Goal: Task Accomplishment & Management: Complete application form

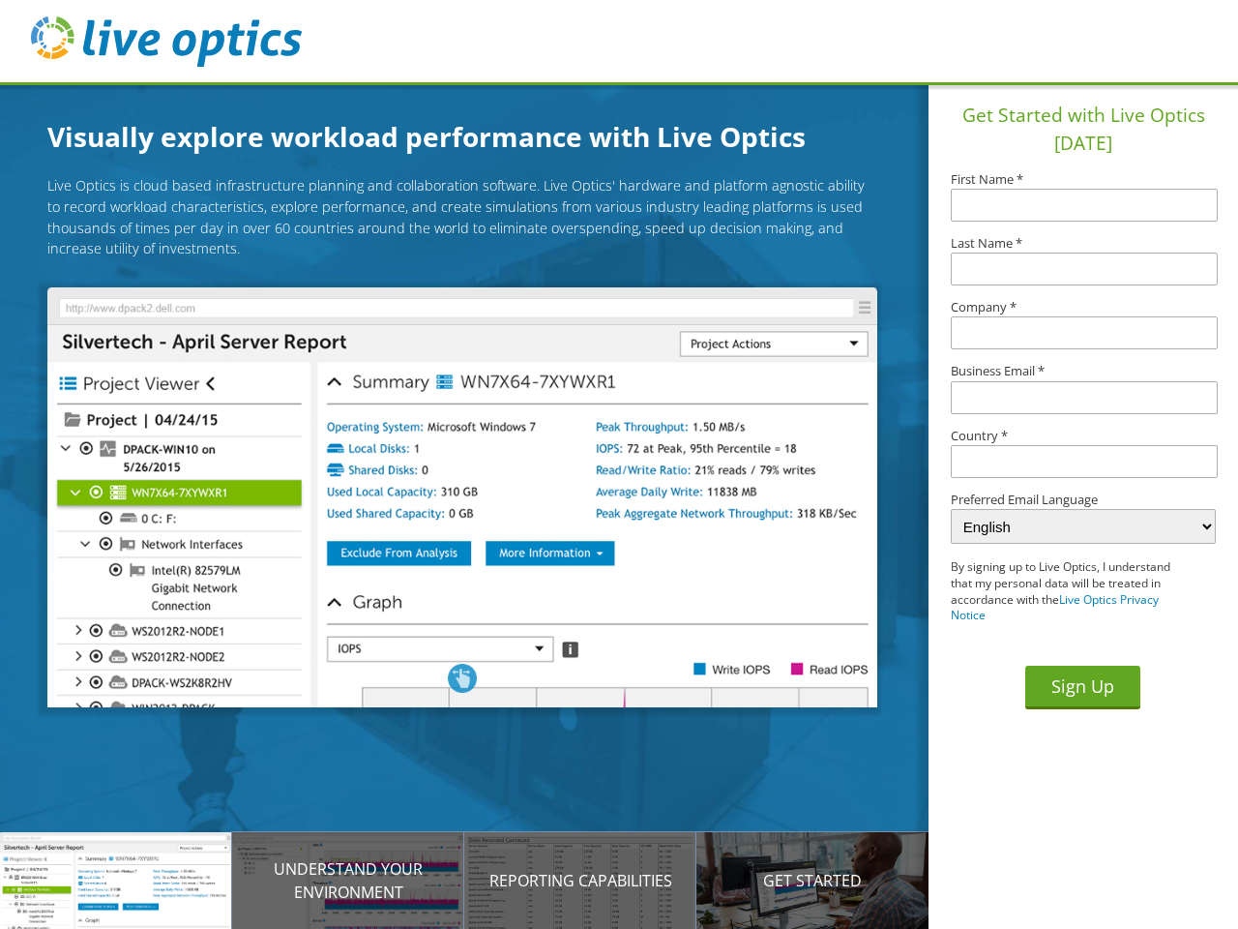
click at [477, 500] on img at bounding box center [461, 497] width 829 height 420
click at [116, 880] on p "Introducing Live Optics" at bounding box center [116, 880] width 232 height 23
click at [348, 880] on p "Understand your environment" at bounding box center [348, 880] width 232 height 46
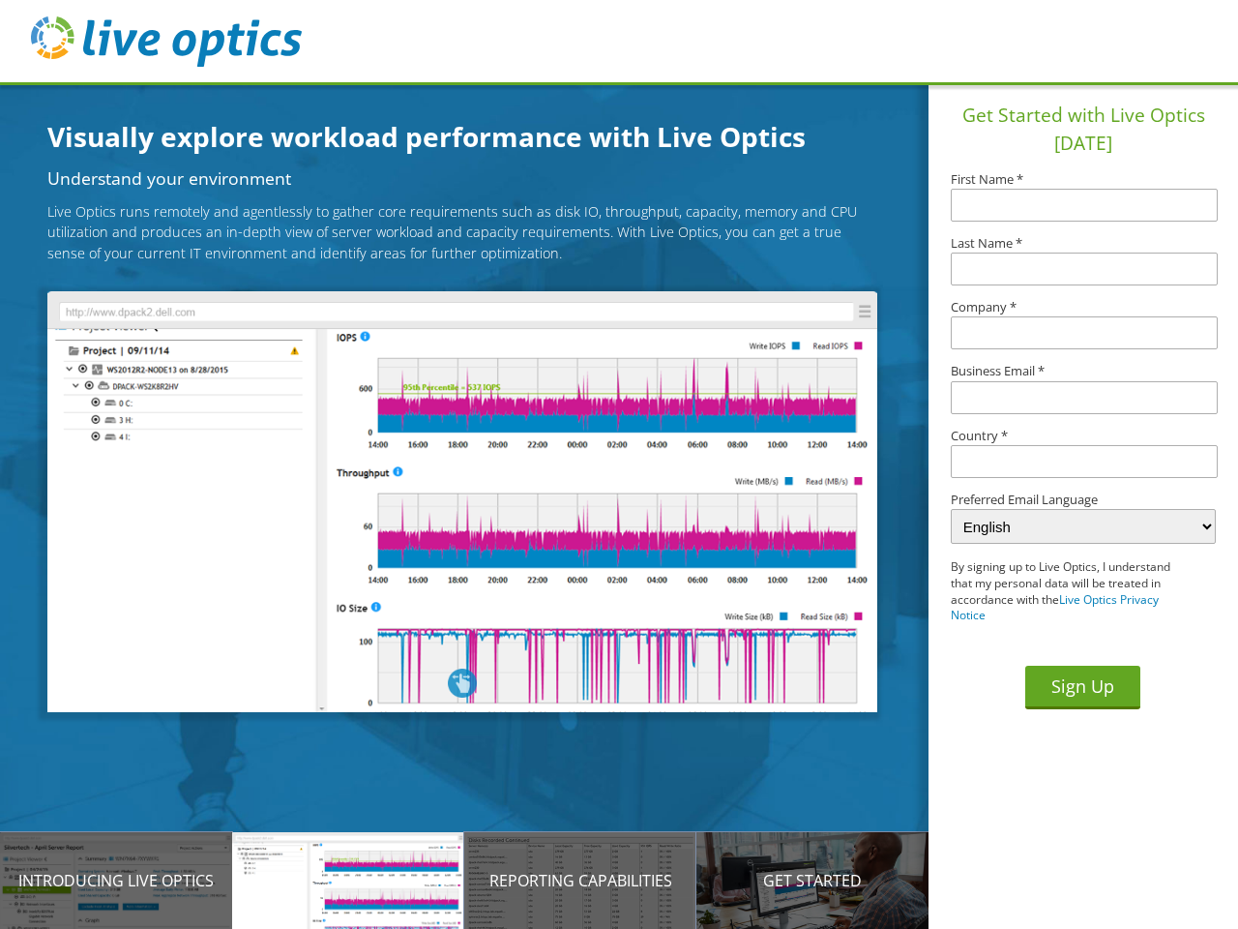
click at [580, 880] on p "Reporting Capabilities" at bounding box center [580, 880] width 232 height 23
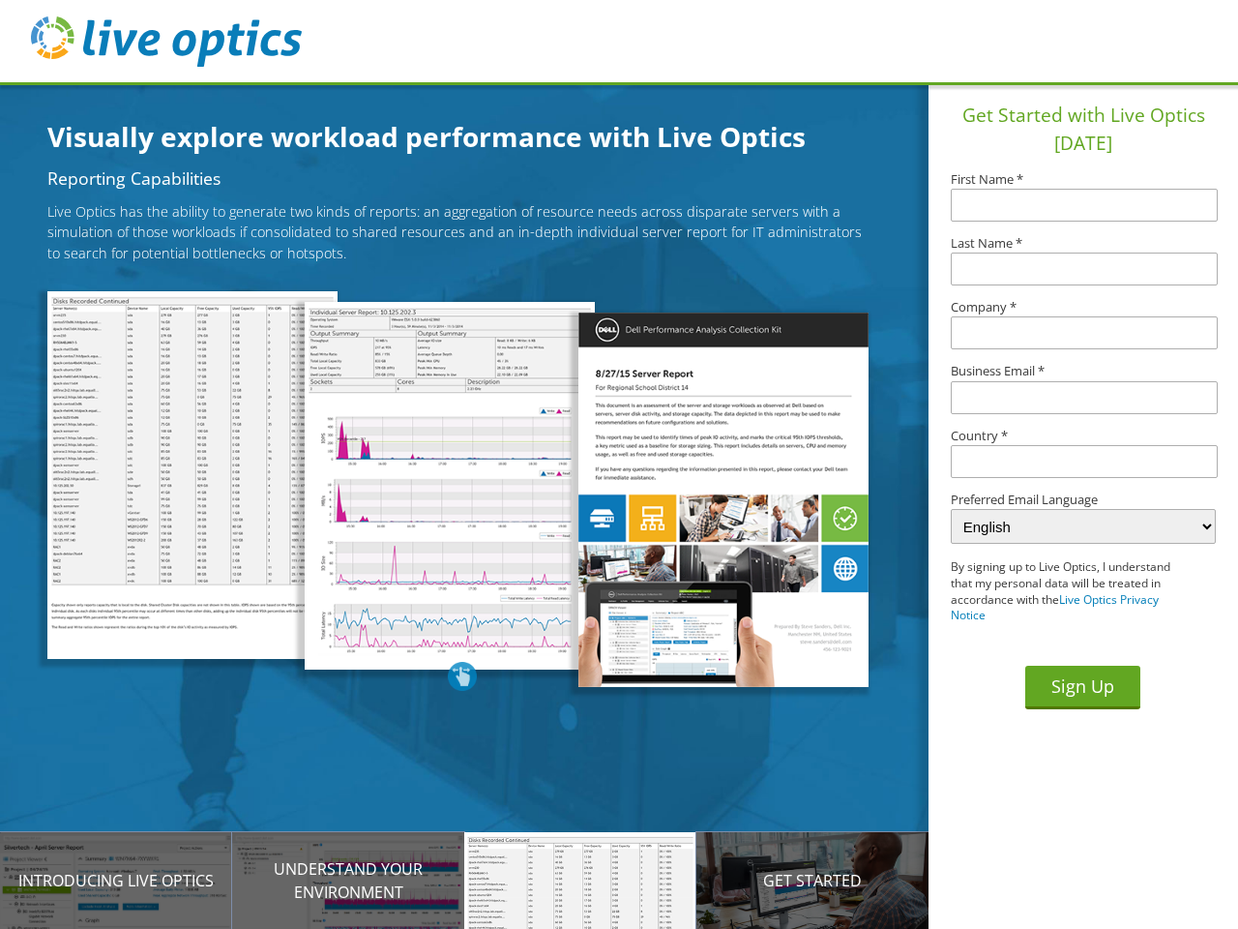
click at [813, 880] on p "Get Started" at bounding box center [812, 880] width 232 height 23
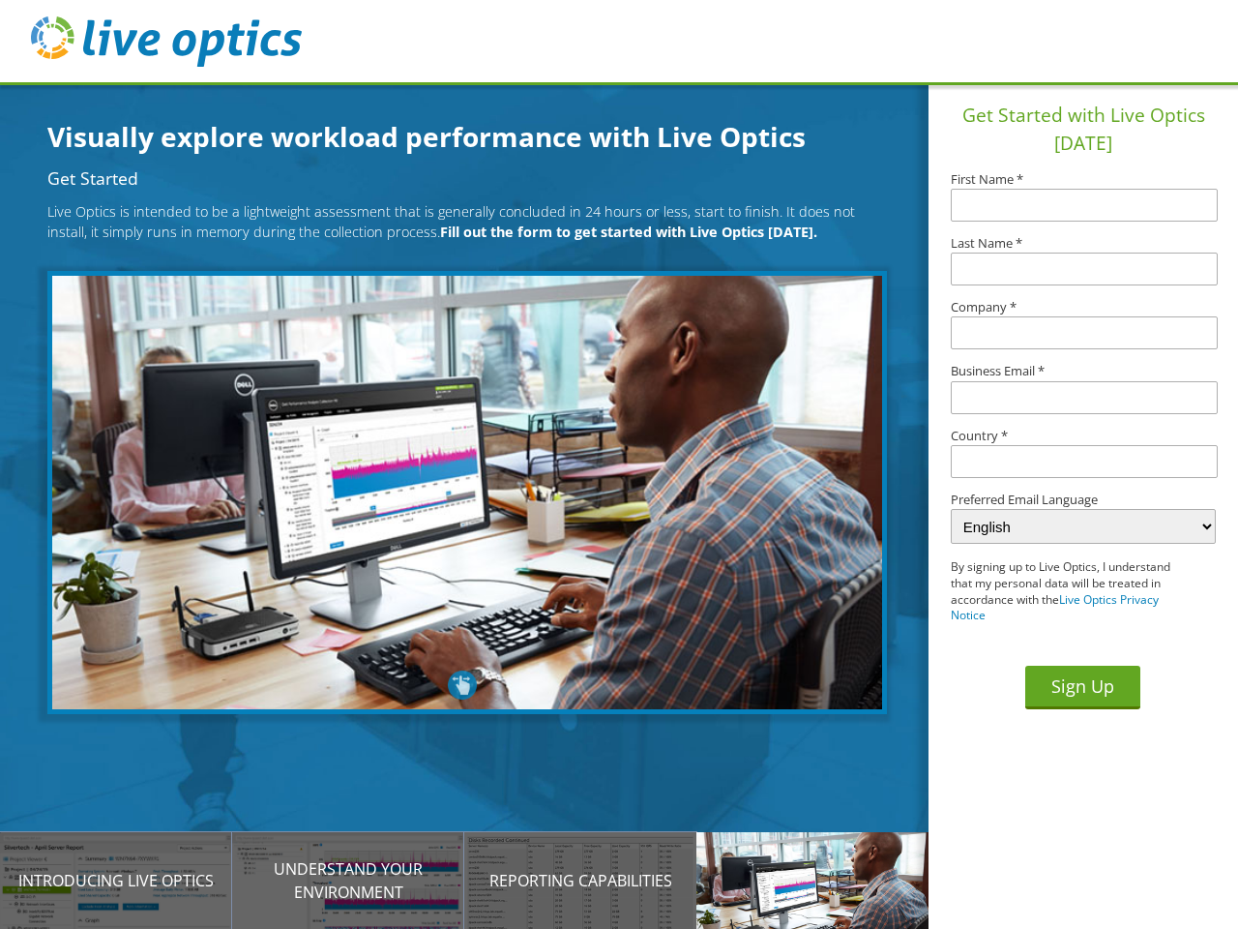
click at [1084, 461] on input "text" at bounding box center [1084, 461] width 267 height 33
click at [1082, 687] on button "Sign Up" at bounding box center [1082, 687] width 115 height 44
